Goal: Book appointment/travel/reservation

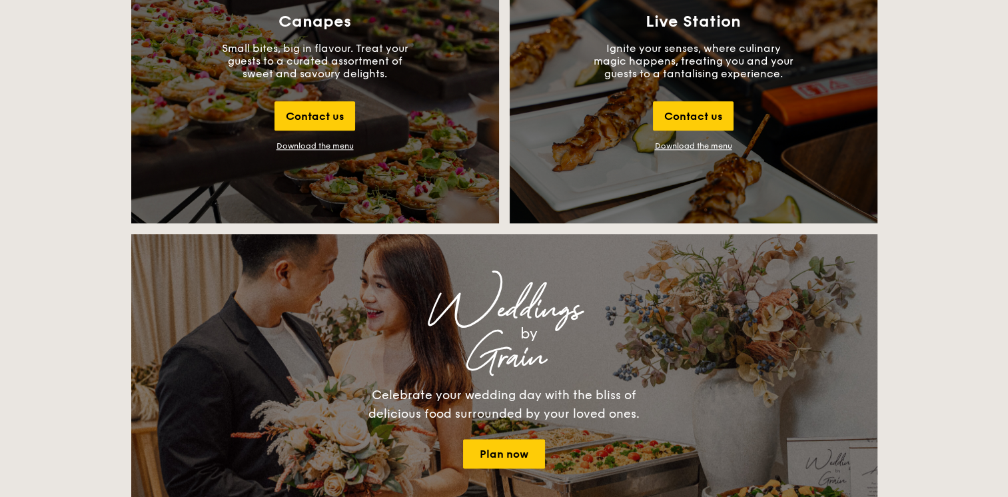
scroll to position [1599, 0]
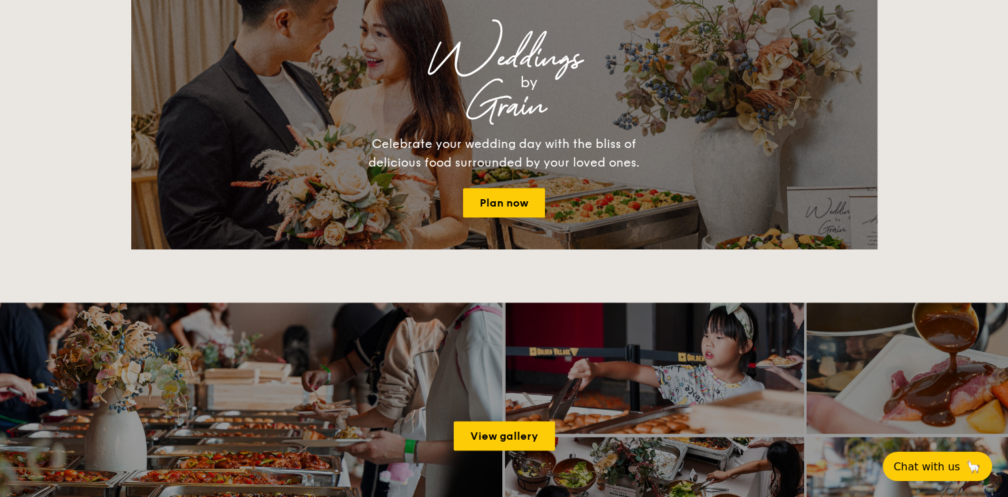
scroll to position [1733, 0]
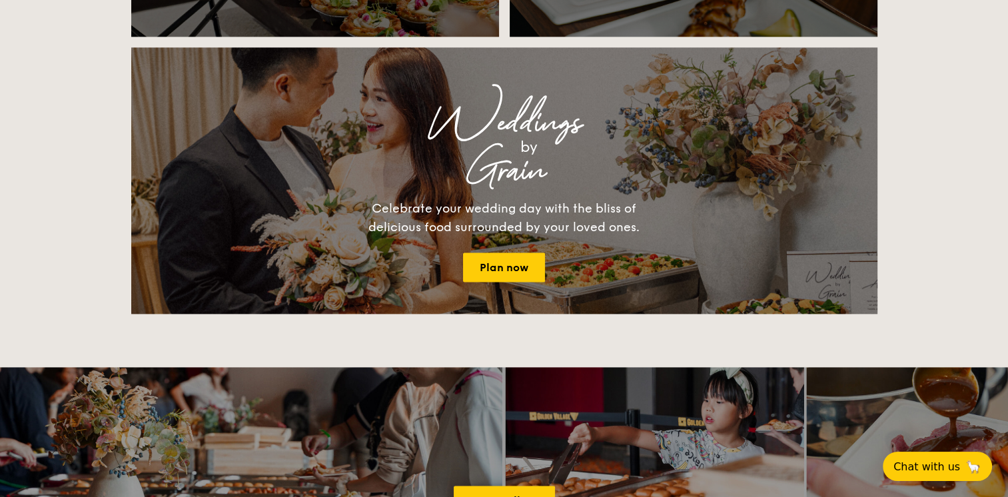
click at [622, 178] on div "Grain" at bounding box center [505, 171] width 512 height 24
click at [562, 190] on div "Weddings by Grain Celebrate your wedding day with the bliss of delicious food s…" at bounding box center [504, 180] width 533 height 203
click at [513, 259] on link "Plan now" at bounding box center [504, 267] width 82 height 29
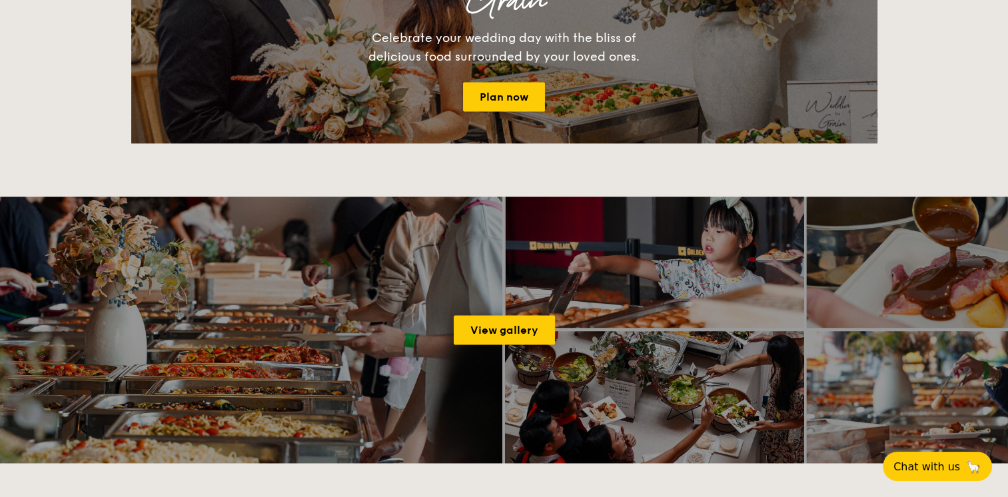
scroll to position [1999, 0]
